Goal: Task Accomplishment & Management: Use online tool/utility

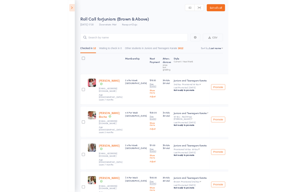
scroll to position [4, 0]
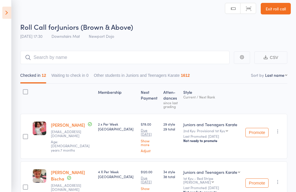
click at [263, 14] on link "Exit roll call" at bounding box center [275, 9] width 30 height 12
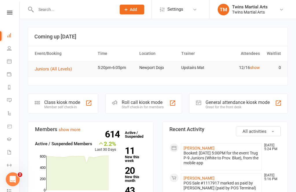
click at [141, 101] on div "Roll call kiosk mode" at bounding box center [143, 102] width 42 height 5
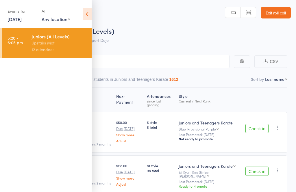
click at [86, 16] on icon at bounding box center [87, 14] width 9 height 12
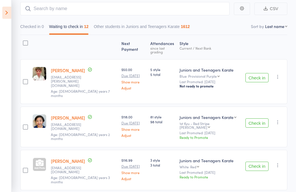
scroll to position [54, 0]
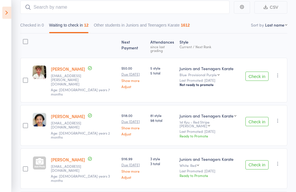
click at [256, 77] on div "Check in Check in Promote Send message Add Note Add Task Add Flag Remove Mark a…" at bounding box center [265, 80] width 44 height 45
click at [257, 73] on button "Check in" at bounding box center [256, 76] width 23 height 9
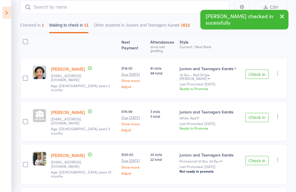
click at [258, 73] on button "Check in" at bounding box center [256, 74] width 23 height 9
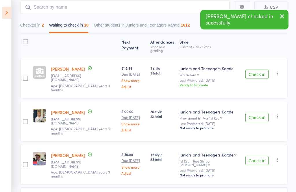
click at [257, 70] on button "Check in" at bounding box center [256, 74] width 23 height 9
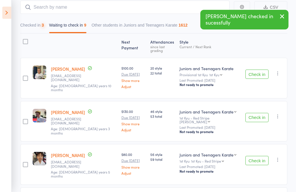
click at [255, 72] on button "Check in" at bounding box center [256, 74] width 23 height 9
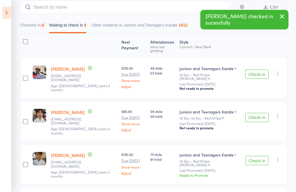
click at [255, 72] on button "Check in" at bounding box center [256, 74] width 23 height 9
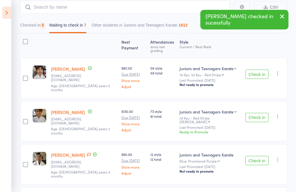
click at [254, 79] on div "Check in Check in Promote Send message Add Note Add Task Add Flag Remove Mark a…" at bounding box center [265, 78] width 44 height 41
click at [255, 74] on button "Check in" at bounding box center [256, 74] width 23 height 9
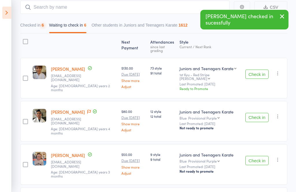
click at [256, 72] on button "Check in" at bounding box center [256, 74] width 23 height 9
click at [254, 113] on button "Check in" at bounding box center [256, 117] width 23 height 9
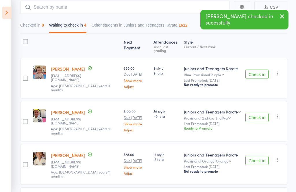
click at [256, 70] on button "Check in" at bounding box center [256, 74] width 23 height 9
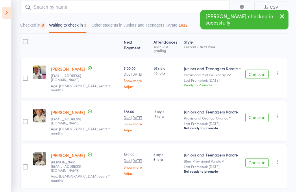
scroll to position [40, 0]
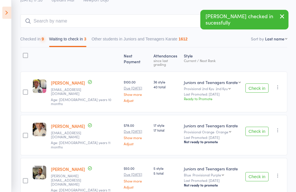
click at [256, 83] on button "Check in" at bounding box center [256, 87] width 23 height 9
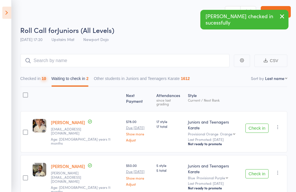
click at [260, 126] on button "Check in" at bounding box center [256, 128] width 23 height 9
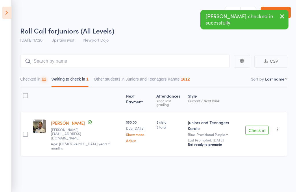
scroll to position [4, 0]
click at [255, 126] on button "Check in" at bounding box center [256, 130] width 23 height 9
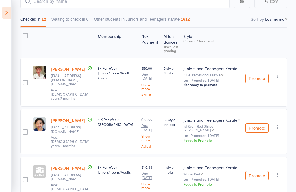
scroll to position [0, 0]
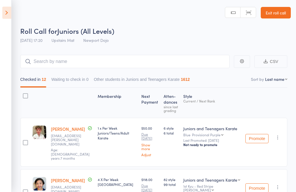
click at [8, 17] on icon at bounding box center [6, 13] width 9 height 12
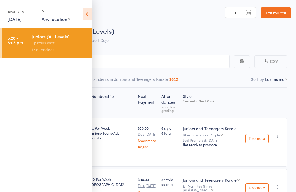
click at [89, 14] on icon at bounding box center [87, 14] width 9 height 12
